Goal: Task Accomplishment & Management: Manage account settings

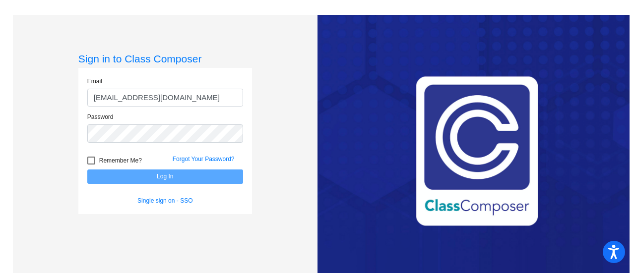
type input "[EMAIL_ADDRESS][DOMAIN_NAME]"
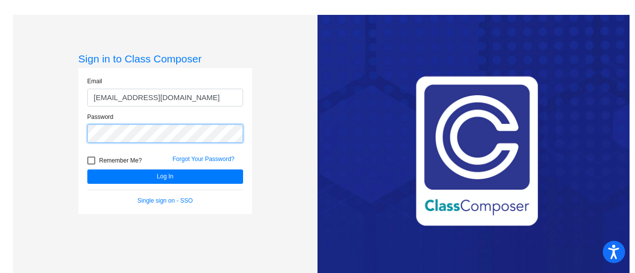
click at [87, 170] on button "Log In" at bounding box center [165, 177] width 156 height 14
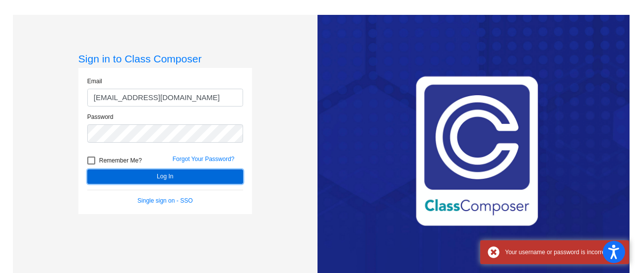
click at [175, 175] on button "Log In" at bounding box center [165, 177] width 156 height 14
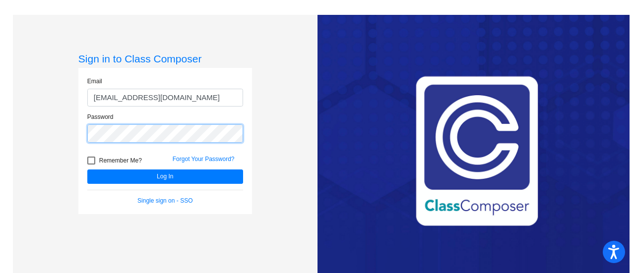
click at [68, 123] on div "Sign in to Class Composer Email ccunningham@aspenk12.net Password Remember Me? …" at bounding box center [165, 151] width 304 height 273
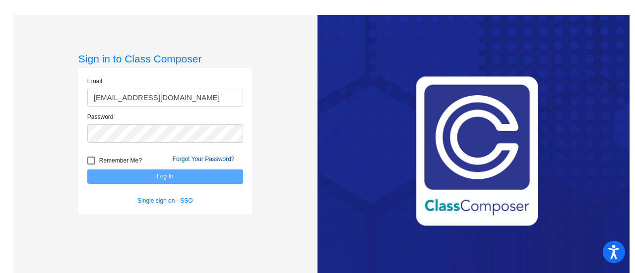
click at [200, 162] on link "Forgot Your Password?" at bounding box center [204, 159] width 62 height 7
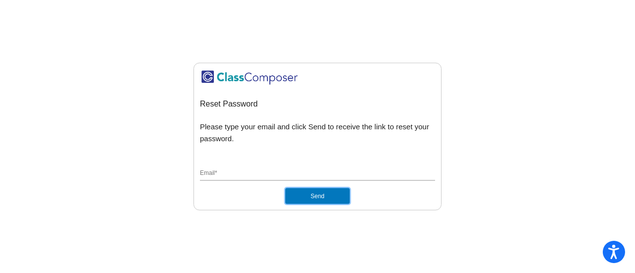
click at [336, 197] on button "Send" at bounding box center [317, 196] width 64 height 16
click at [286, 169] on div "Email *" at bounding box center [317, 171] width 235 height 19
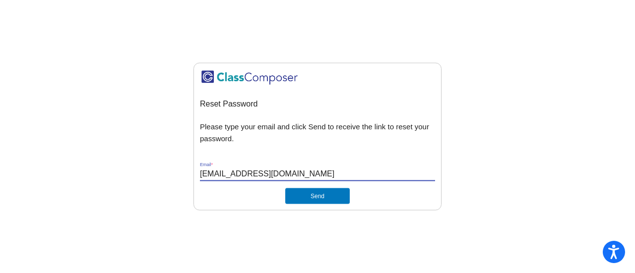
type input "ccunningham@aspenk12.net"
click at [285, 188] on button "Send" at bounding box center [317, 196] width 64 height 16
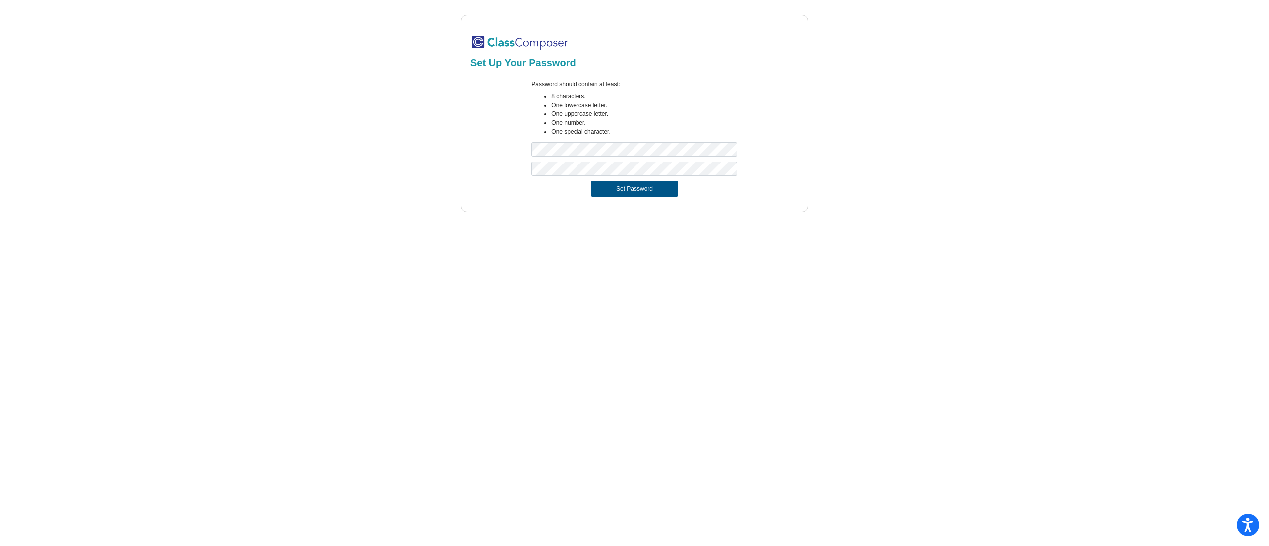
click at [622, 187] on button "Set Password" at bounding box center [634, 189] width 87 height 16
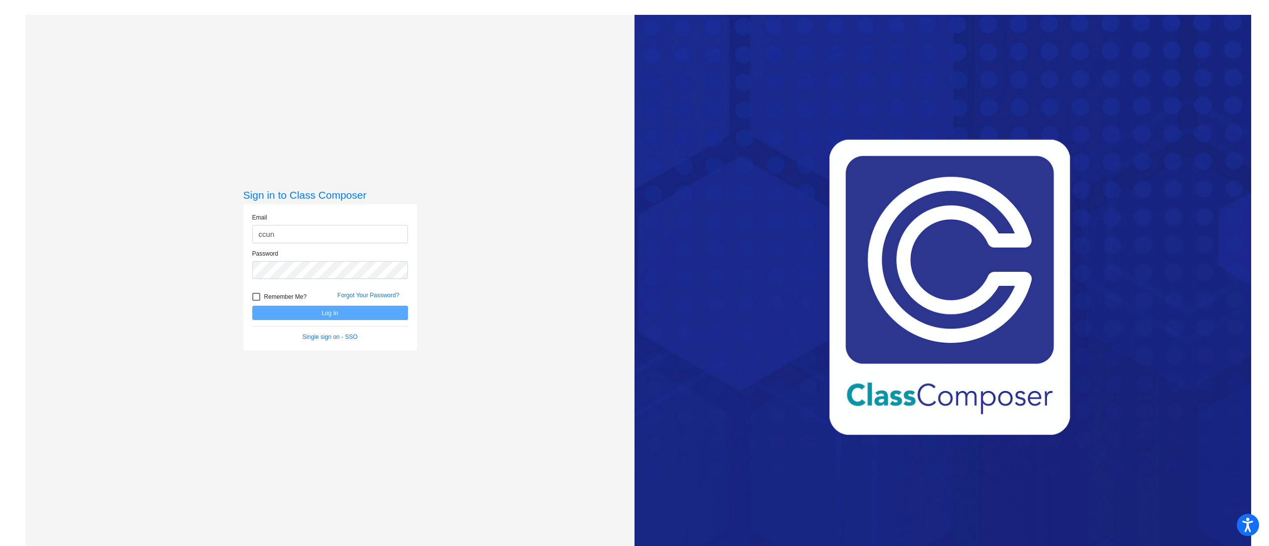
type input "ccunn"
